Goal: Task Accomplishment & Management: Complete application form

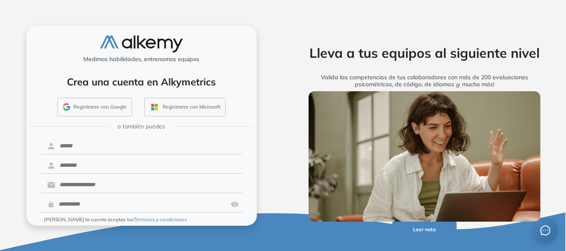
click at [95, 108] on button "Registrarse con Google" at bounding box center [94, 107] width 75 height 19
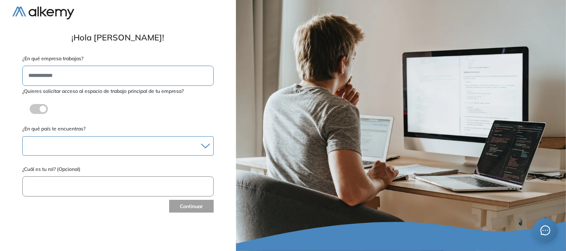
click at [104, 138] on div "[GEOGRAPHIC_DATA] [GEOGRAPHIC_DATA] [GEOGRAPHIC_DATA] [GEOGRAPHIC_DATA] [GEOGRA…" at bounding box center [117, 145] width 191 height 19
click at [99, 143] on div at bounding box center [118, 146] width 191 height 12
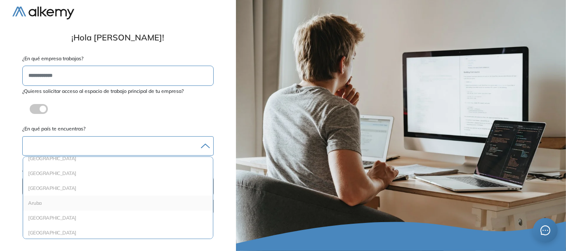
scroll to position [41, 0]
click at [98, 167] on li "[GEOGRAPHIC_DATA]" at bounding box center [117, 171] width 183 height 8
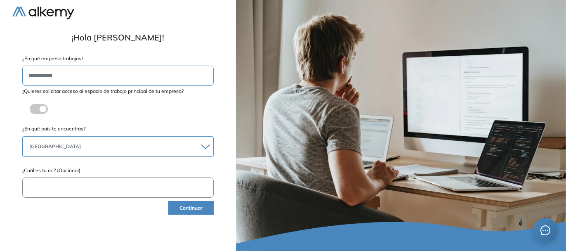
click at [185, 210] on button "Continuar" at bounding box center [190, 208] width 45 height 14
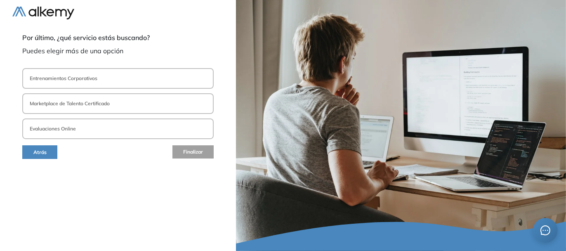
click at [61, 124] on button "Evaluaciones Online" at bounding box center [117, 128] width 191 height 21
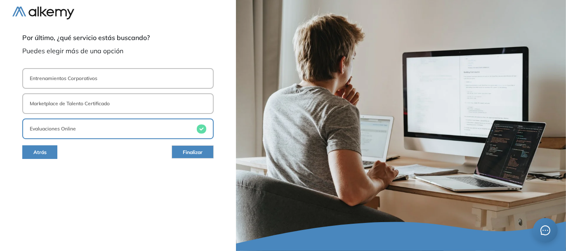
click at [64, 113] on button "Marketplace de Talento Certificado" at bounding box center [117, 103] width 191 height 21
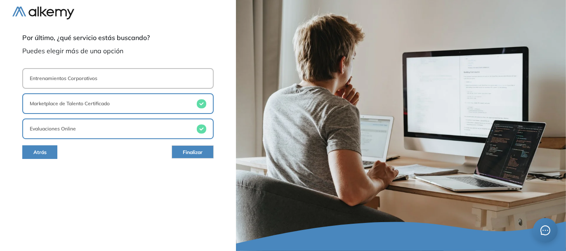
click at [74, 80] on p "Entrenamientos Corporativos" at bounding box center [64, 78] width 68 height 7
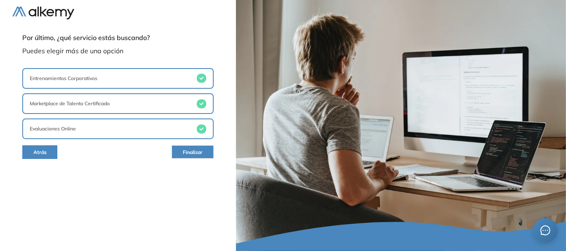
click at [77, 99] on button "Marketplace de Talento Certificado" at bounding box center [117, 103] width 191 height 21
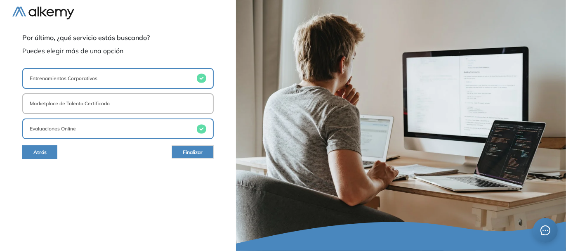
click at [83, 84] on button "Entrenamientos Corporativos" at bounding box center [117, 78] width 191 height 21
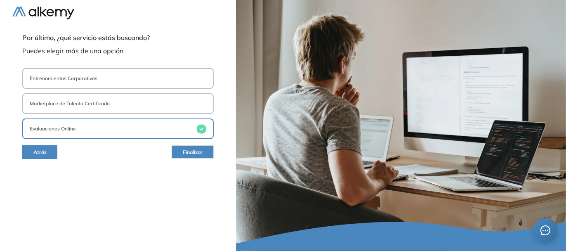
click at [186, 146] on button "Finalizar" at bounding box center [193, 151] width 42 height 13
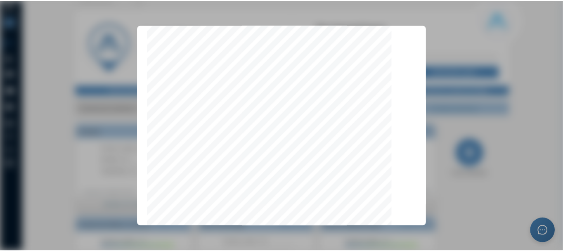
scroll to position [2641, 0]
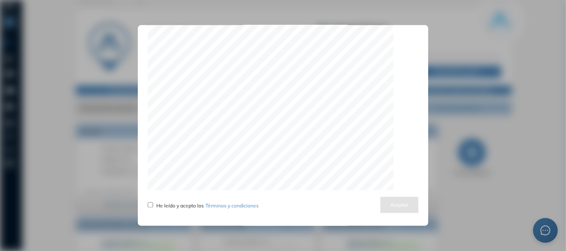
click at [167, 210] on div "He leído y acepto los Términos y condiciones" at bounding box center [203, 205] width 111 height 10
click at [393, 203] on button "Aceptar" at bounding box center [399, 205] width 38 height 16
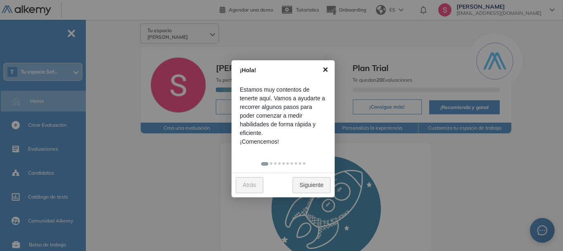
click at [326, 64] on link "×" at bounding box center [325, 69] width 19 height 19
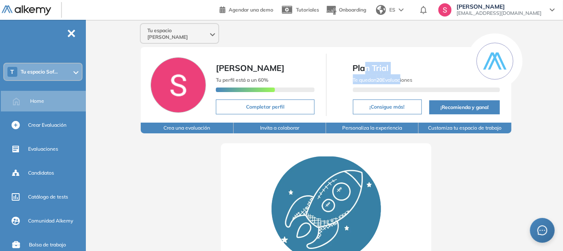
drag, startPoint x: 367, startPoint y: 62, endPoint x: 399, endPoint y: 70, distance: 33.5
click at [399, 70] on div "Plan Trial Te quedan 20 Evaluaciones ¡Consigue más! ¡Recomienda y gana!" at bounding box center [426, 85] width 150 height 62
click at [399, 74] on div "Te quedan 20 Evaluaciones" at bounding box center [426, 84] width 147 height 21
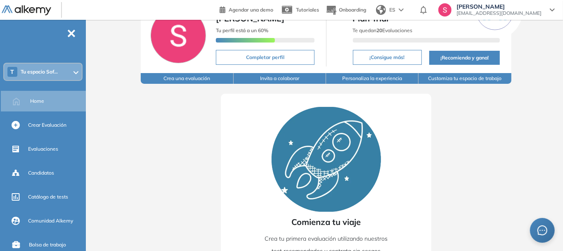
scroll to position [0, 0]
